Goal: Information Seeking & Learning: Learn about a topic

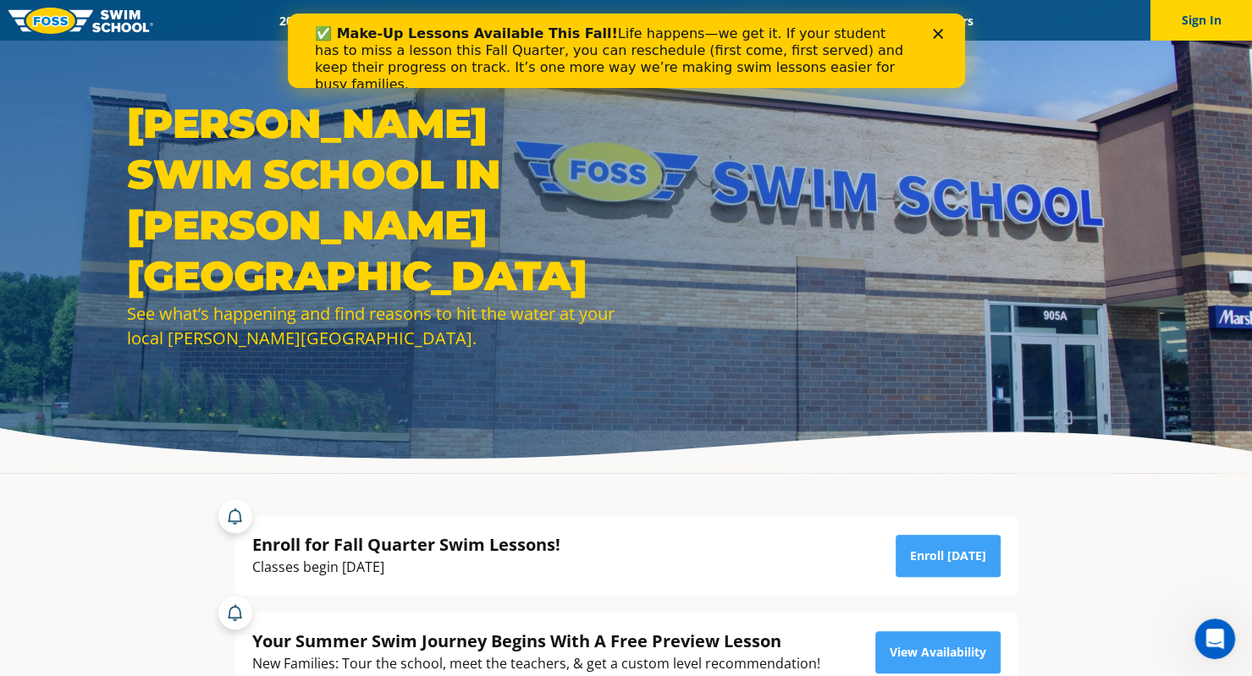
click at [756, 487] on div "Enroll for Fall Quarter Swim Lessons! Classes begin September 2nd Enroll Today …" at bounding box center [626, 652] width 816 height 357
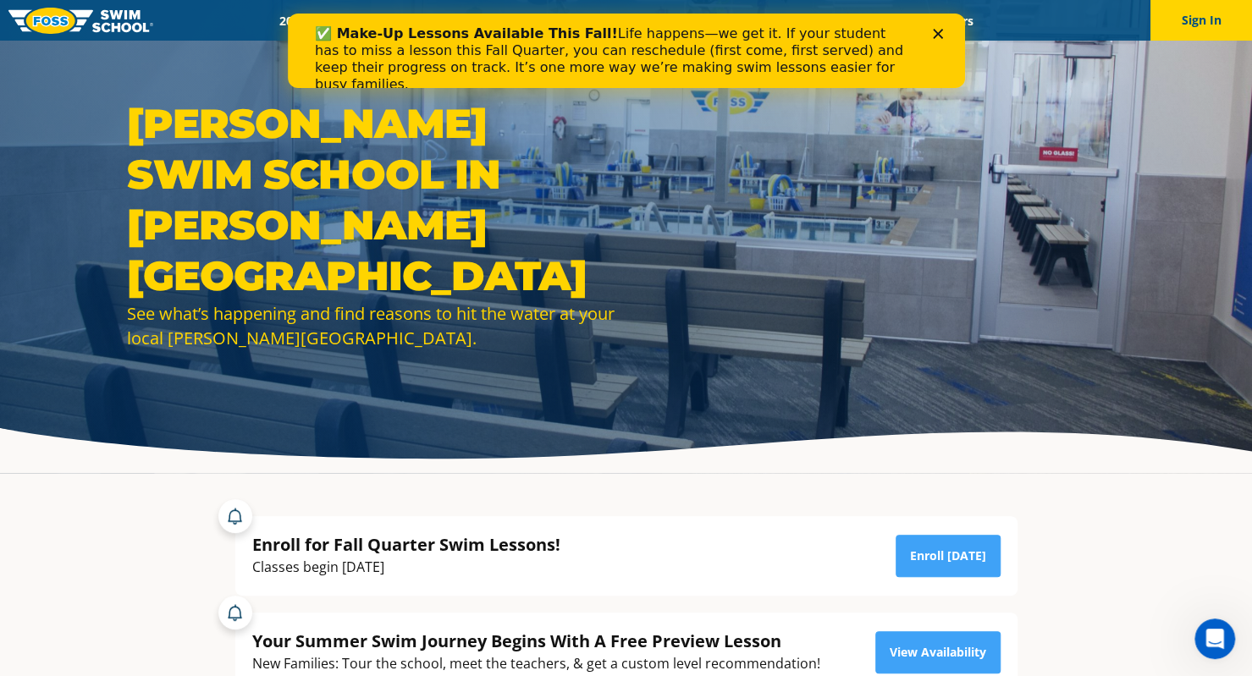
click at [1196, 458] on div at bounding box center [626, 236] width 1252 height 473
click at [940, 31] on icon "Close" at bounding box center [937, 34] width 10 height 10
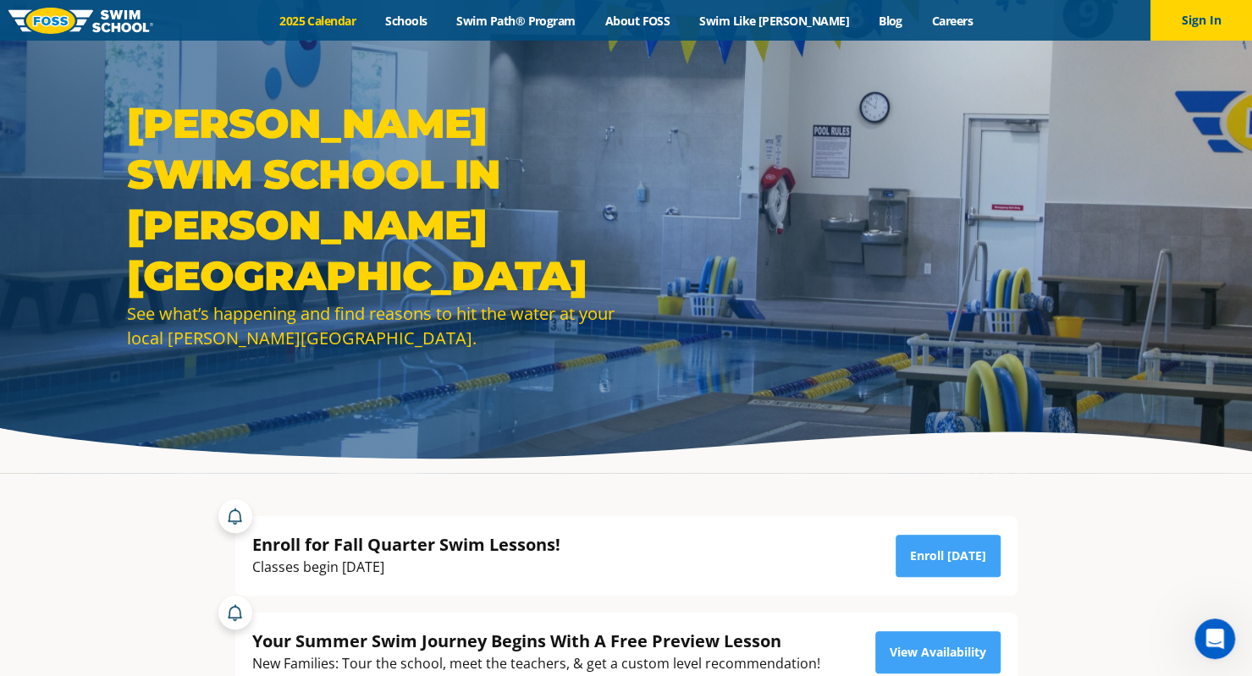
click at [352, 18] on link "2025 Calendar" at bounding box center [318, 21] width 106 height 16
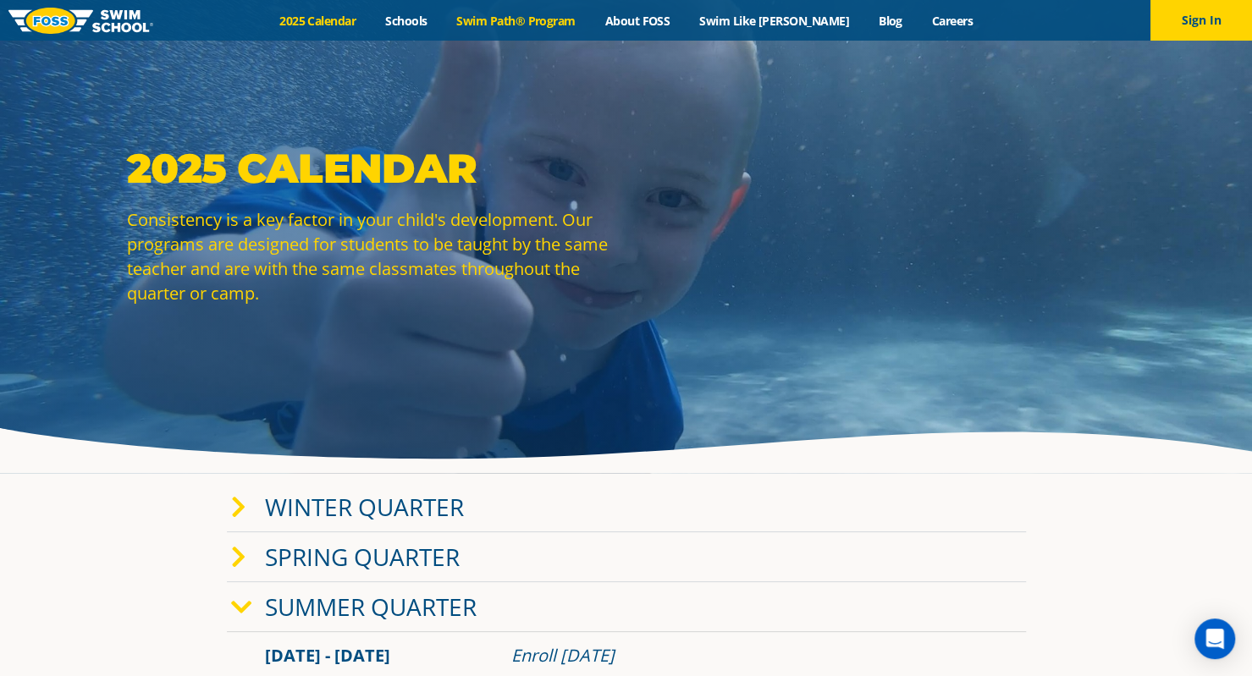
click at [541, 23] on link "Swim Path® Program" at bounding box center [516, 21] width 148 height 16
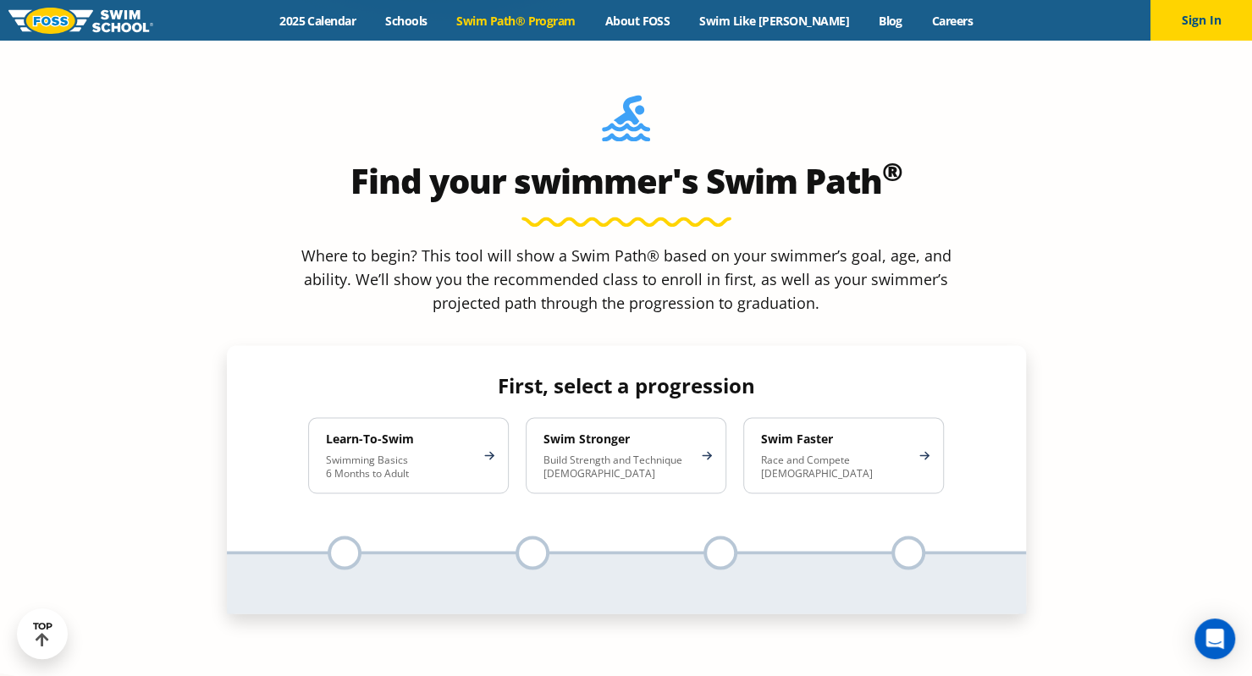
scroll to position [1523, 0]
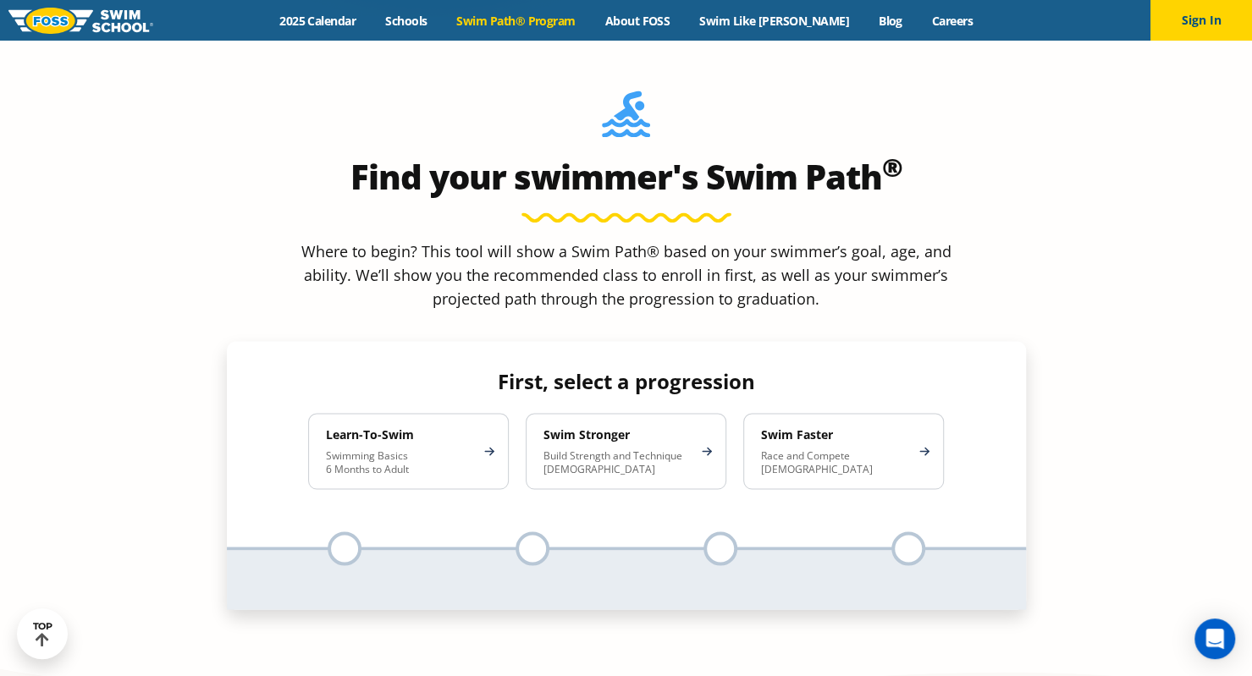
click at [435, 449] on p "Swimming Basics 6 Months to Adult" at bounding box center [400, 462] width 148 height 27
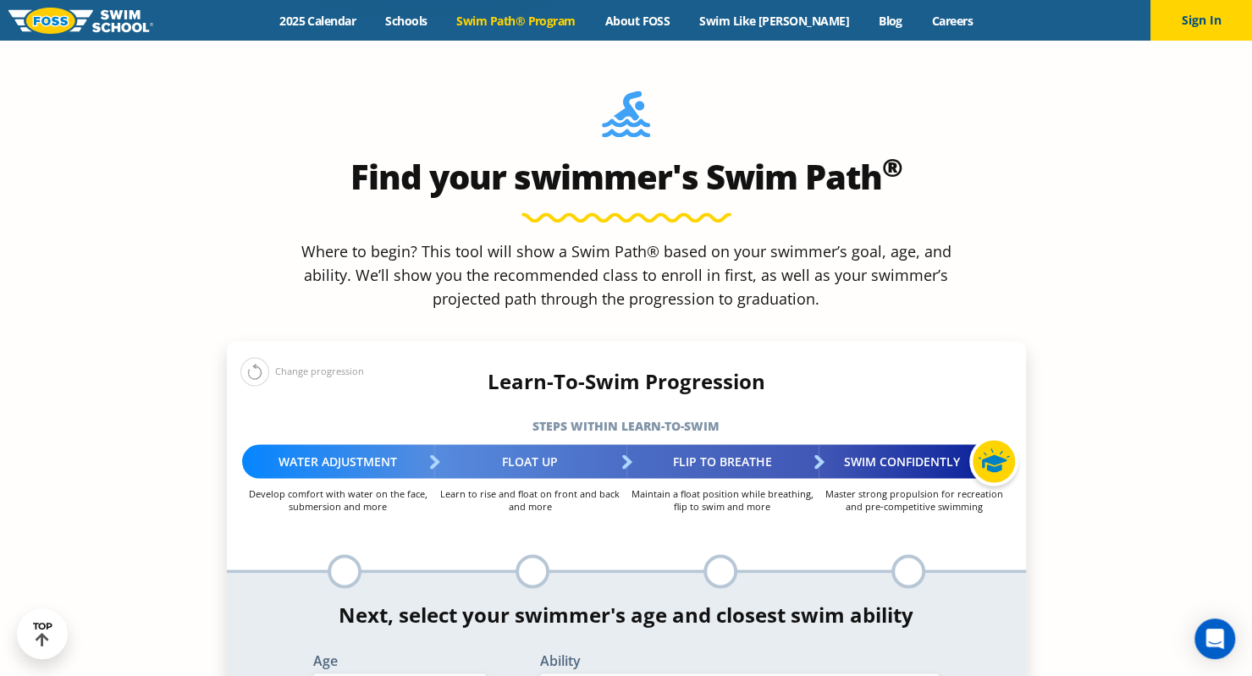
select select "adult-18-years-"
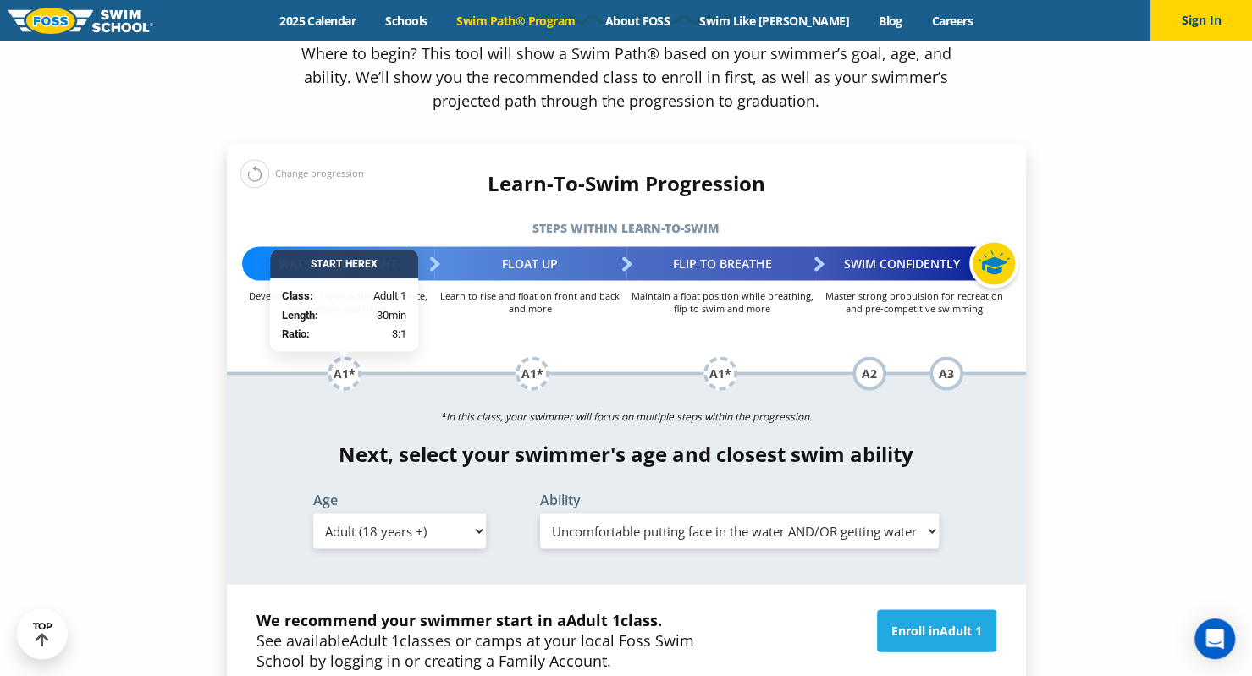
scroll to position [1777, 0]
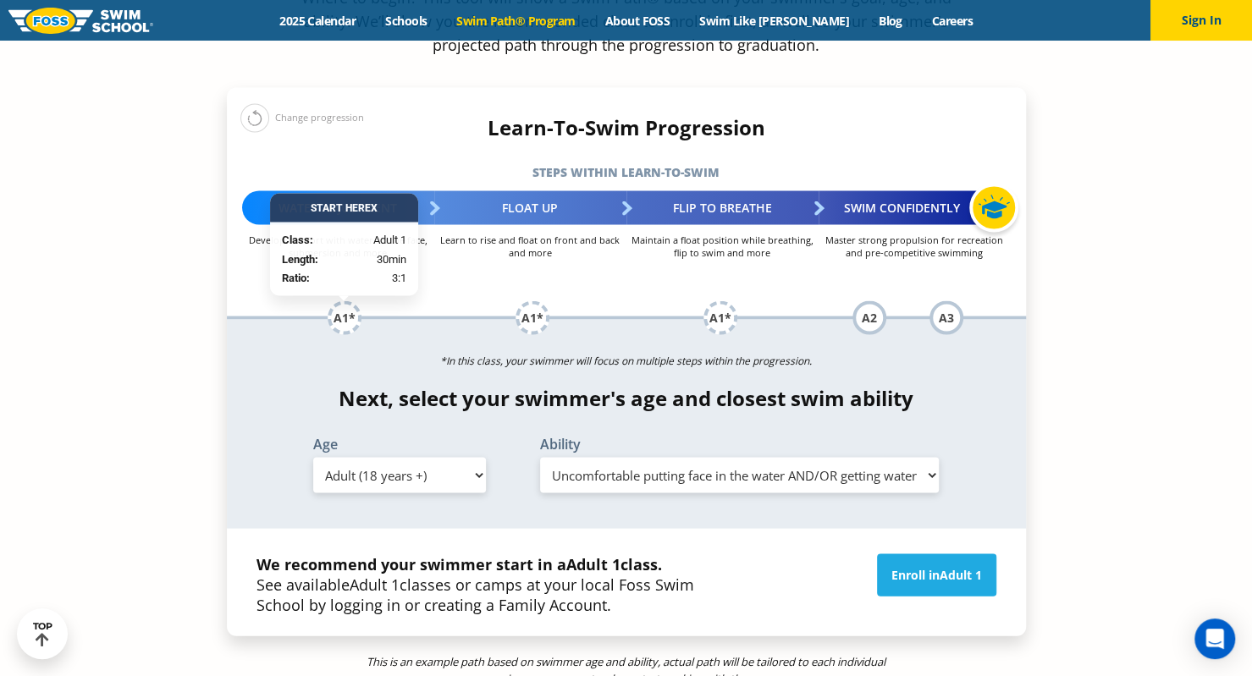
click at [745, 457] on select "Select Ability First in-water experience When in the water reliant on a life ja…" at bounding box center [739, 475] width 399 height 36
click at [540, 457] on select "Select Ability First in-water experience When in the water reliant on a life ja…" at bounding box center [739, 475] width 399 height 36
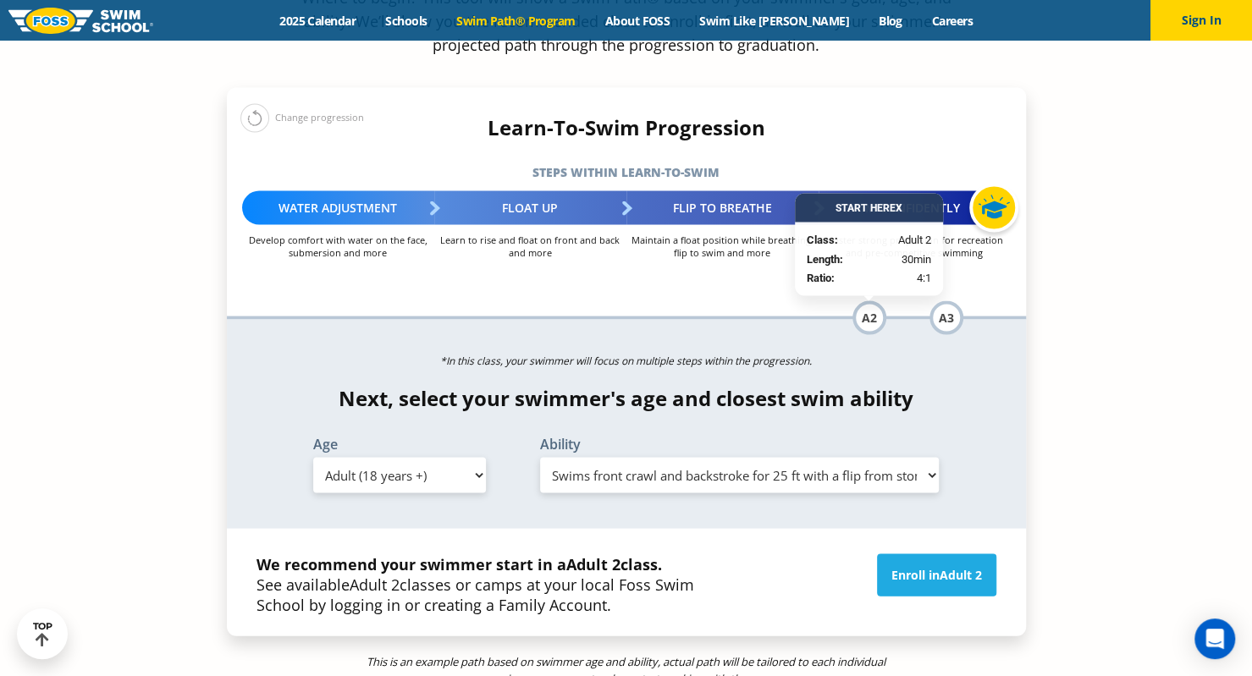
click at [777, 457] on select "Select Ability First in-water experience When in the water reliant on a life ja…" at bounding box center [739, 475] width 399 height 36
select select "adult-18-years--uncomfortable-putting-face-in-the-water-andor-getting-water-on-…"
click at [540, 457] on select "Select Ability First in-water experience When in the water reliant on a life ja…" at bounding box center [739, 475] width 399 height 36
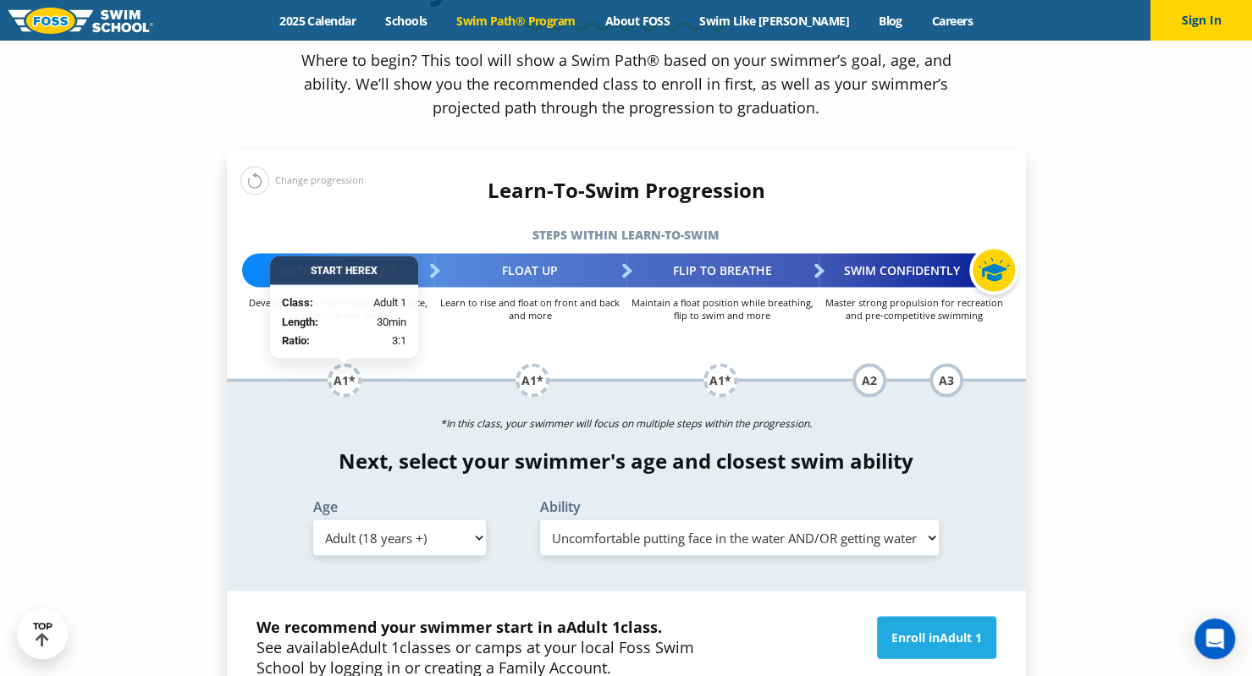
scroll to position [1693, 0]
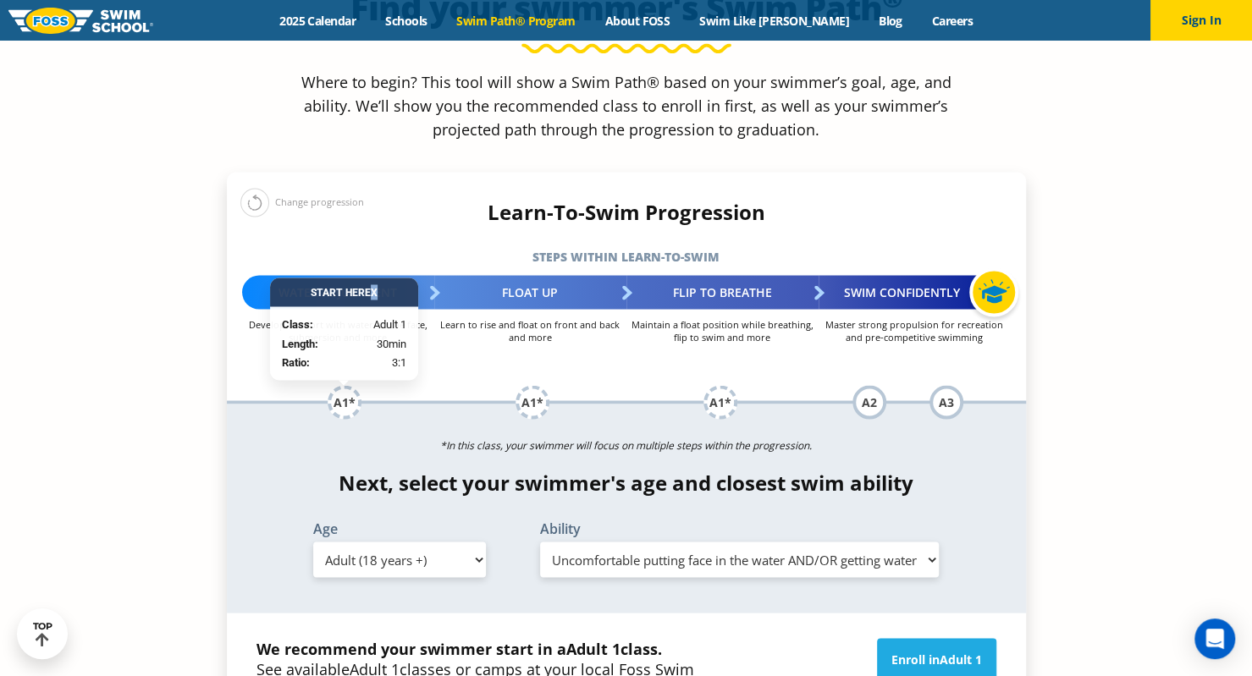
drag, startPoint x: 388, startPoint y: 152, endPoint x: 369, endPoint y: 168, distance: 24.6
click at [369, 278] on div "Start Here X" at bounding box center [344, 292] width 148 height 29
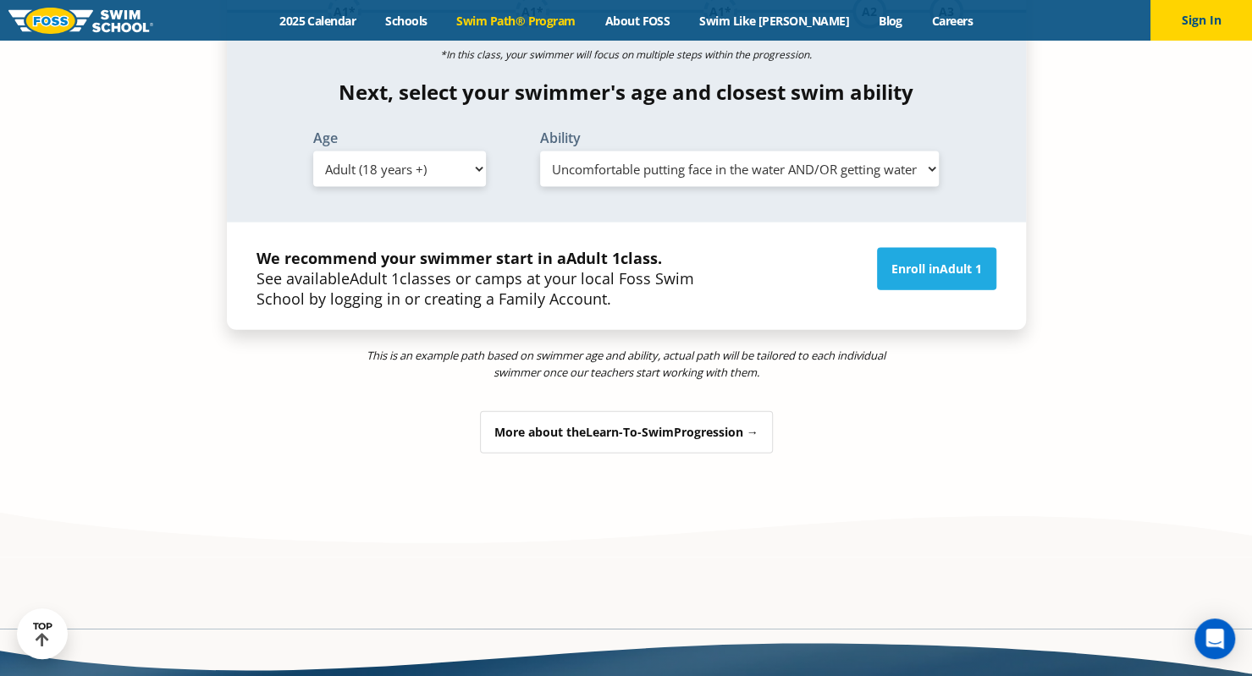
scroll to position [2116, 0]
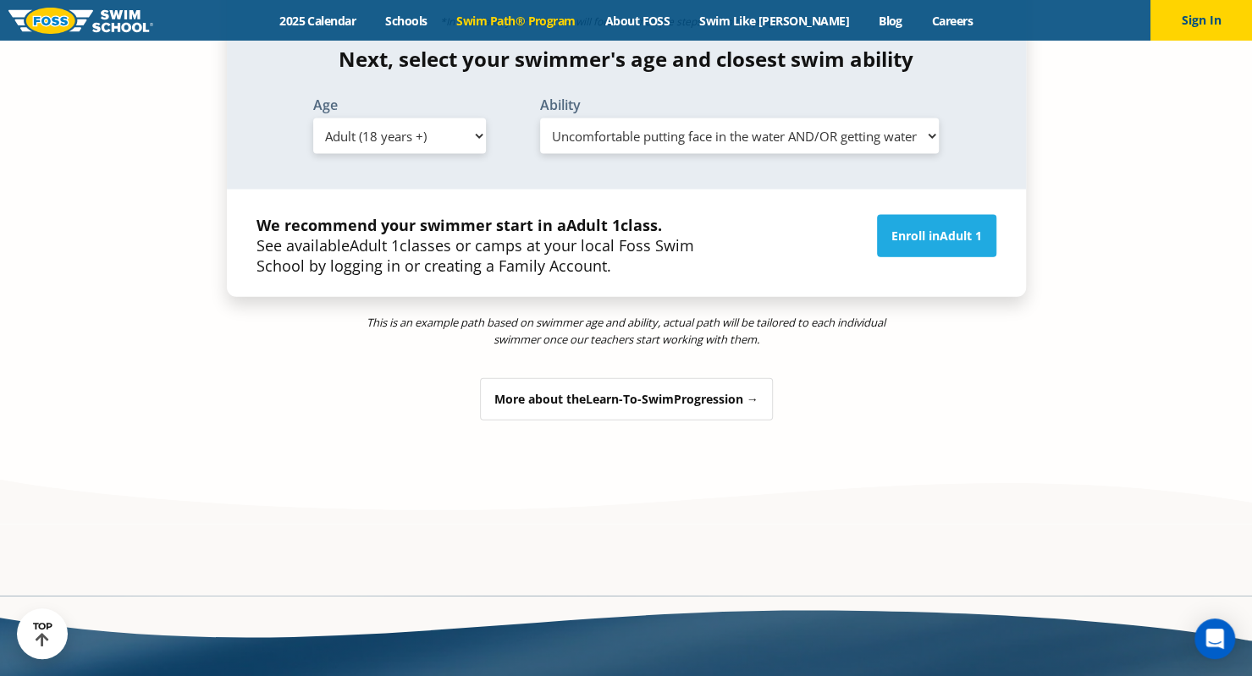
click at [753, 378] on div "More about the Learn-To-Swim Progression →" at bounding box center [626, 399] width 293 height 42
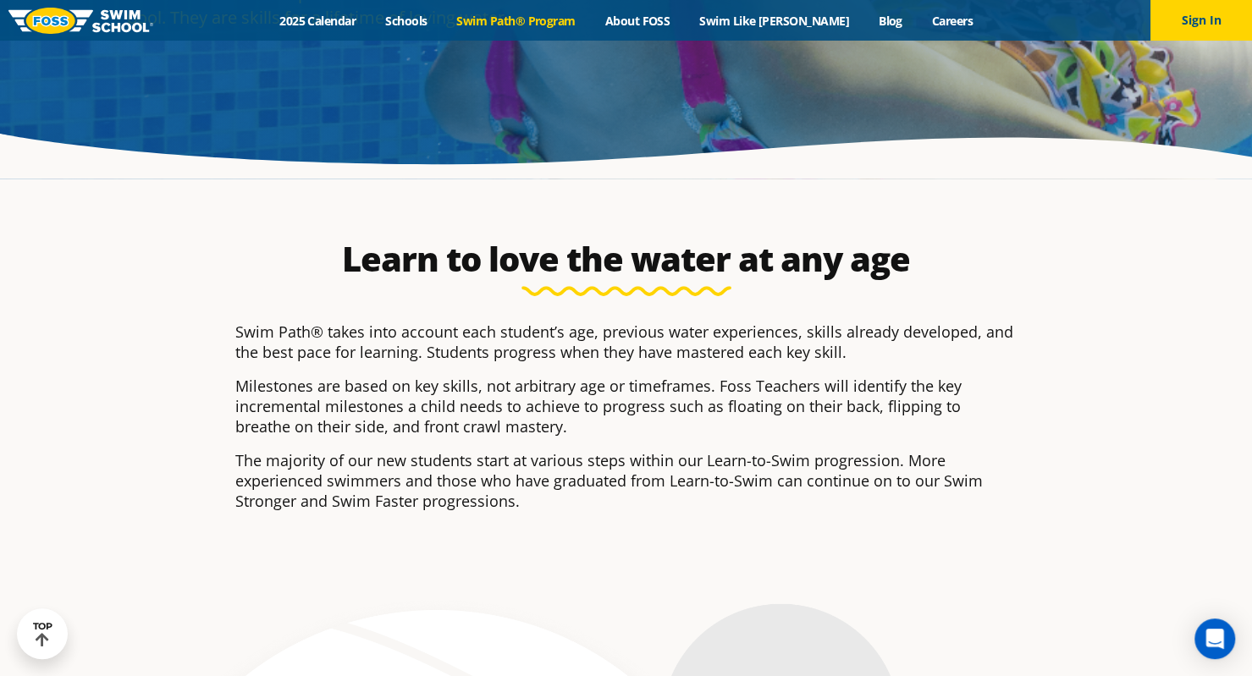
scroll to position [0, 0]
